Goal: Check status

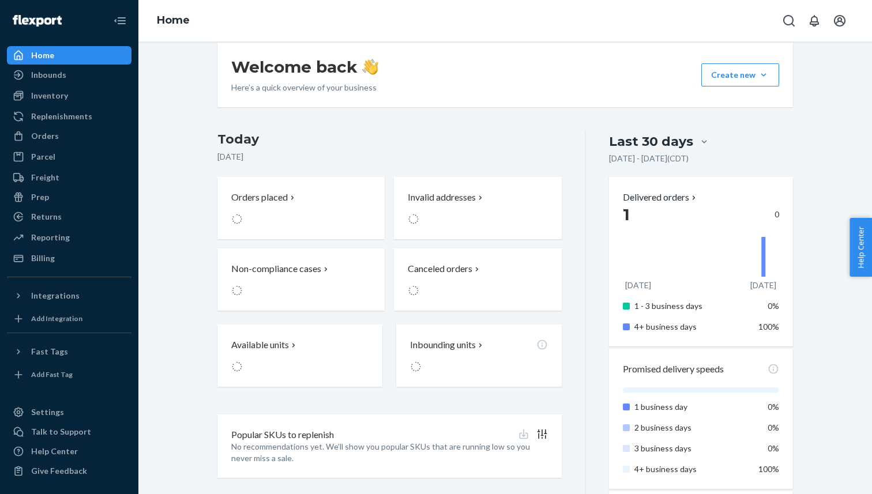
scroll to position [185, 0]
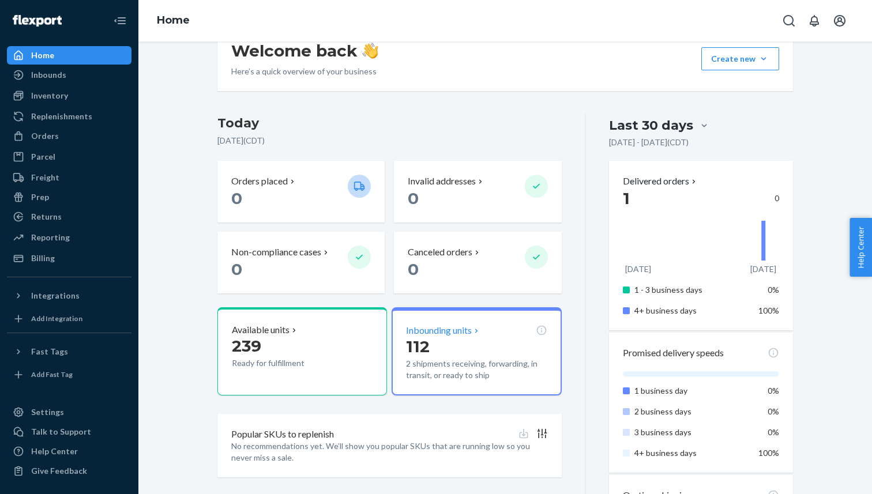
click at [458, 343] on p "112" at bounding box center [476, 346] width 141 height 21
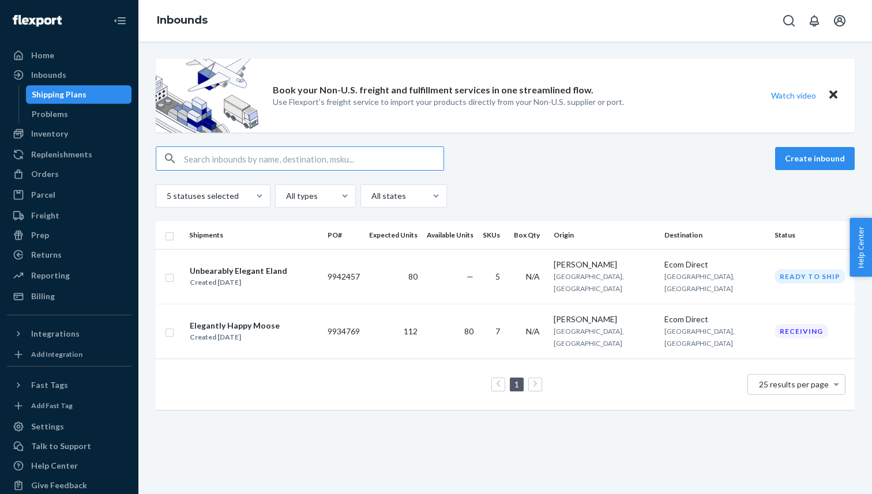
click at [533, 378] on link at bounding box center [535, 385] width 13 height 14
click at [508, 378] on ul "1" at bounding box center [505, 385] width 78 height 14
click at [505, 378] on ul "1" at bounding box center [505, 385] width 78 height 14
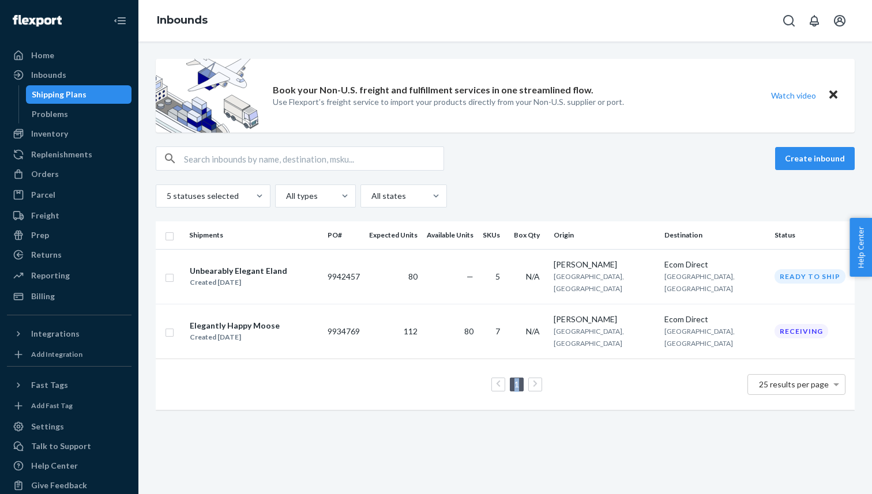
click at [505, 378] on ul "1" at bounding box center [505, 385] width 78 height 14
click at [514, 379] on link "1" at bounding box center [516, 384] width 9 height 10
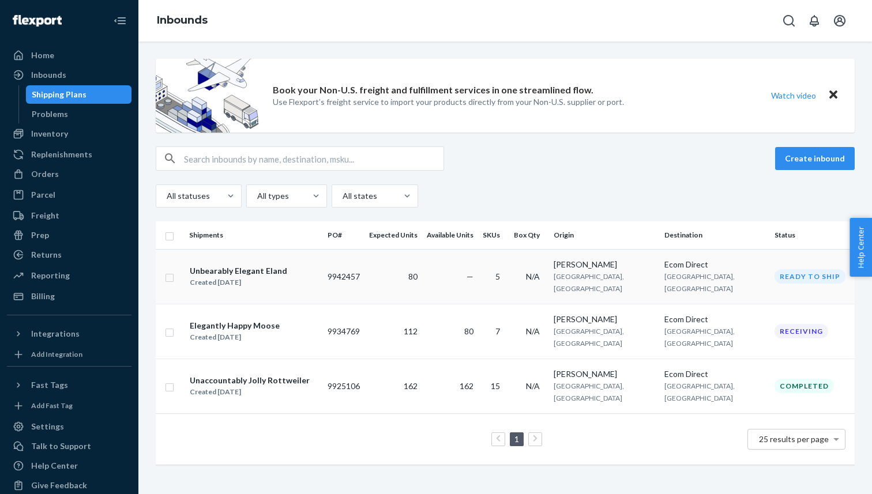
click at [468, 277] on td "—" at bounding box center [450, 276] width 56 height 55
